Goal: Find specific page/section: Find specific page/section

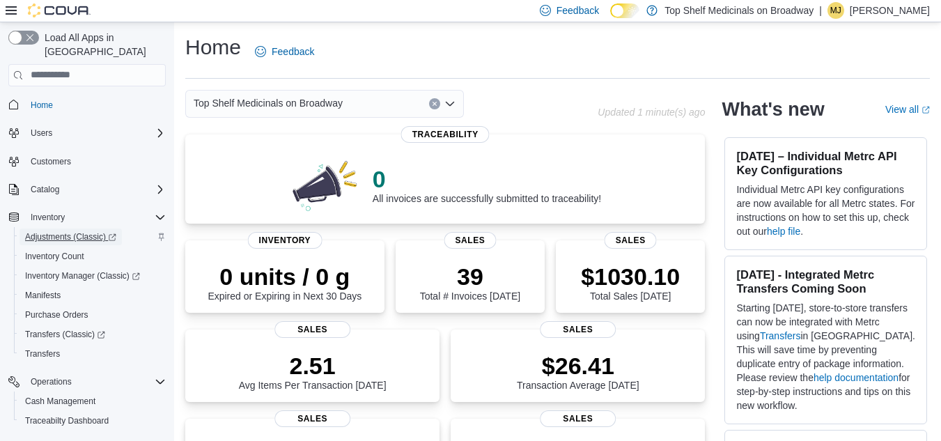
click at [79, 231] on span "Adjustments (Classic)" at bounding box center [70, 236] width 91 height 11
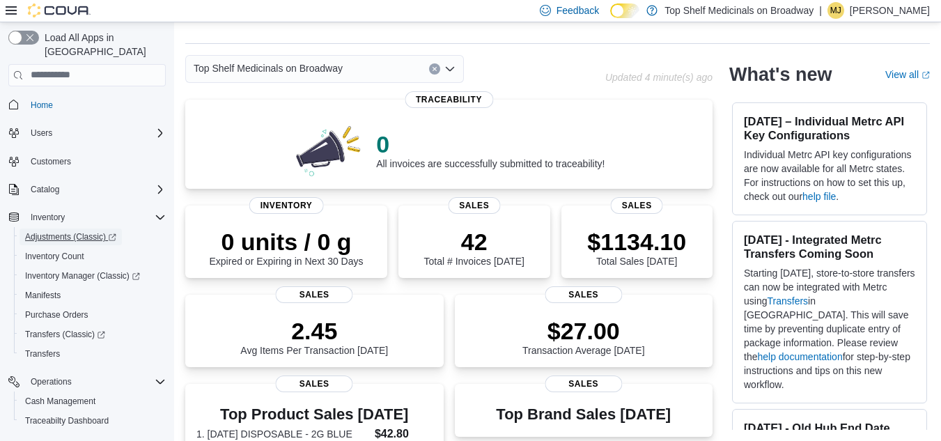
scroll to position [160, 0]
